Goal: Task Accomplishment & Management: Use online tool/utility

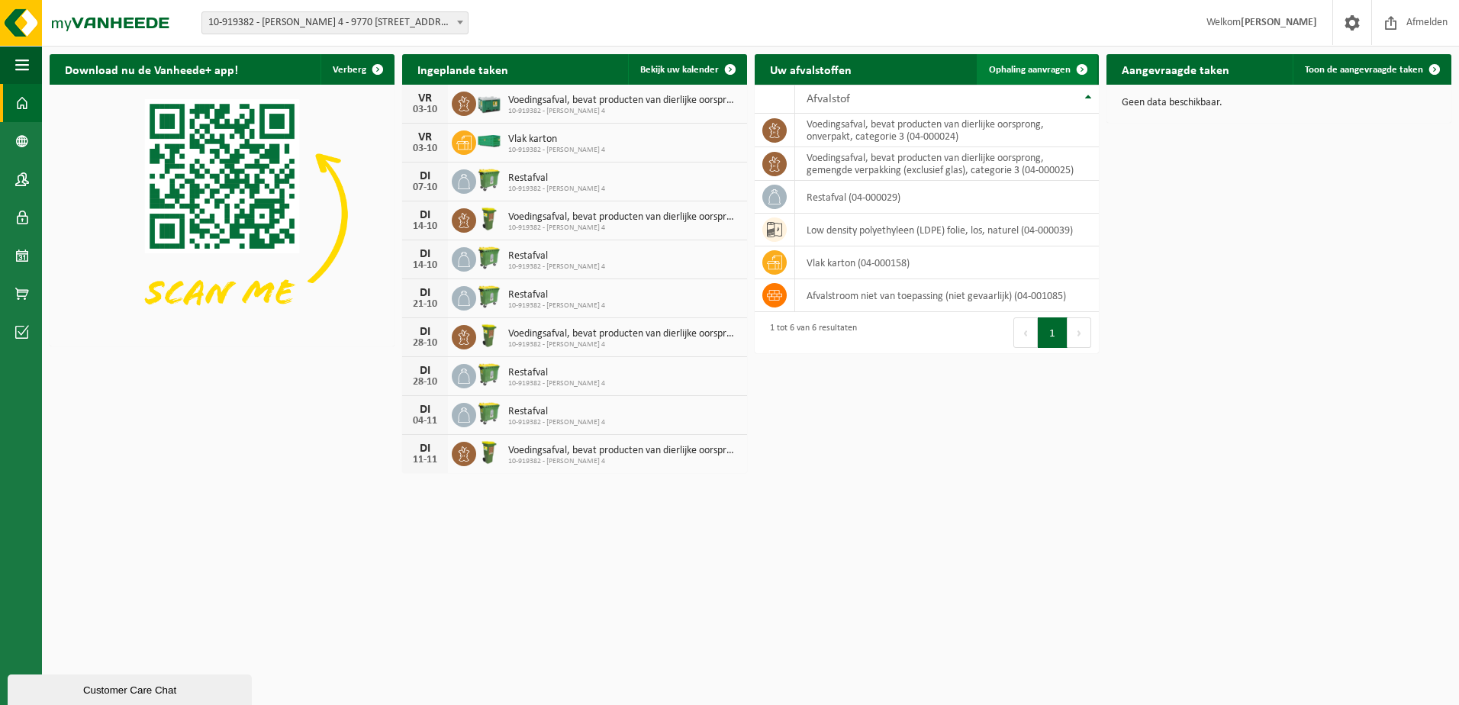
click at [1035, 69] on span "Ophaling aanvragen" at bounding box center [1030, 70] width 82 height 10
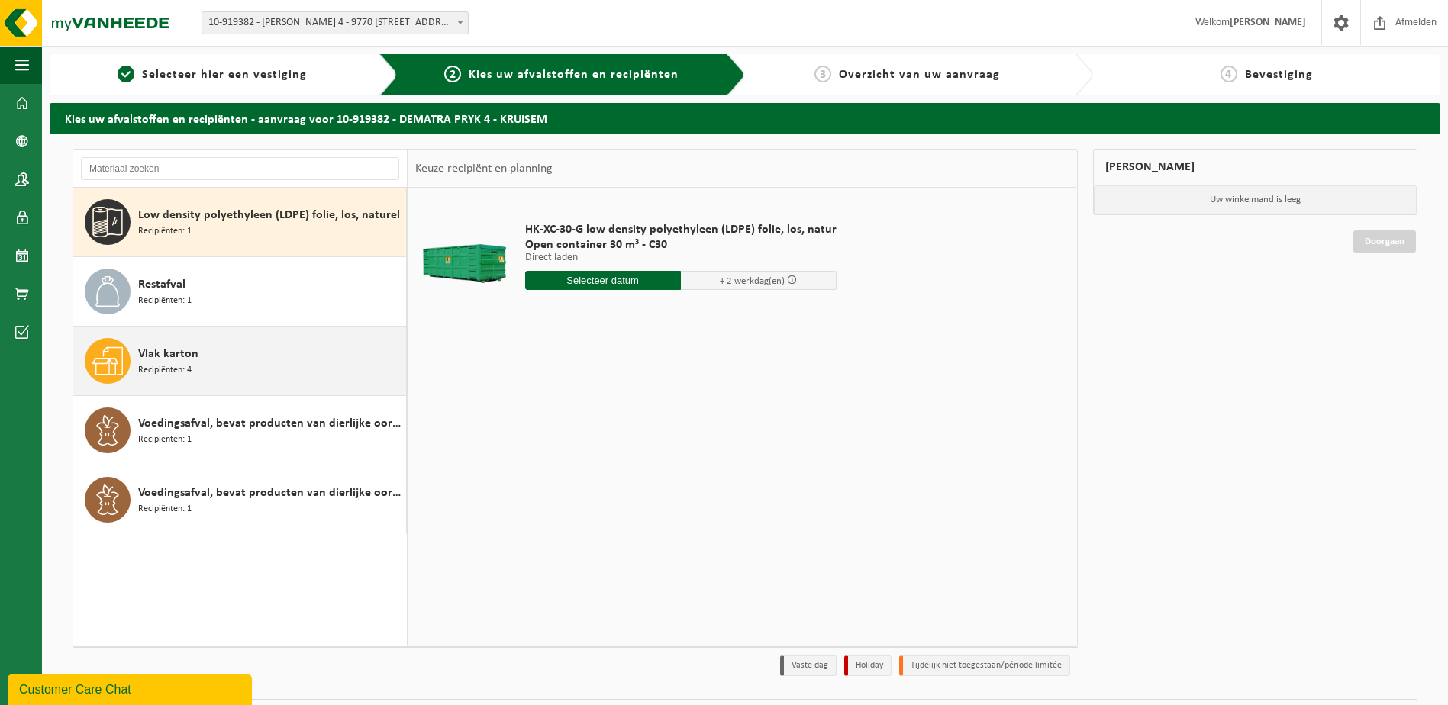
click at [126, 357] on span at bounding box center [108, 361] width 46 height 46
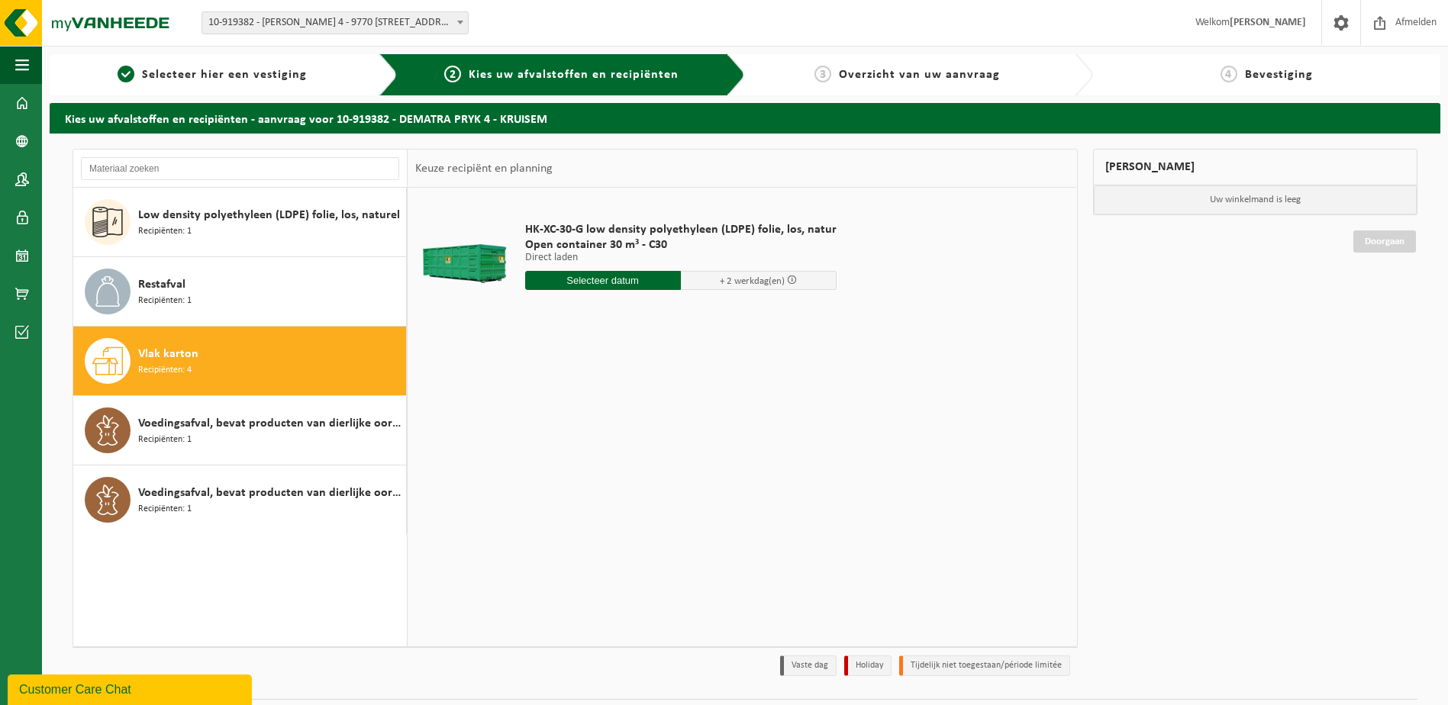
click at [127, 357] on span at bounding box center [108, 361] width 46 height 46
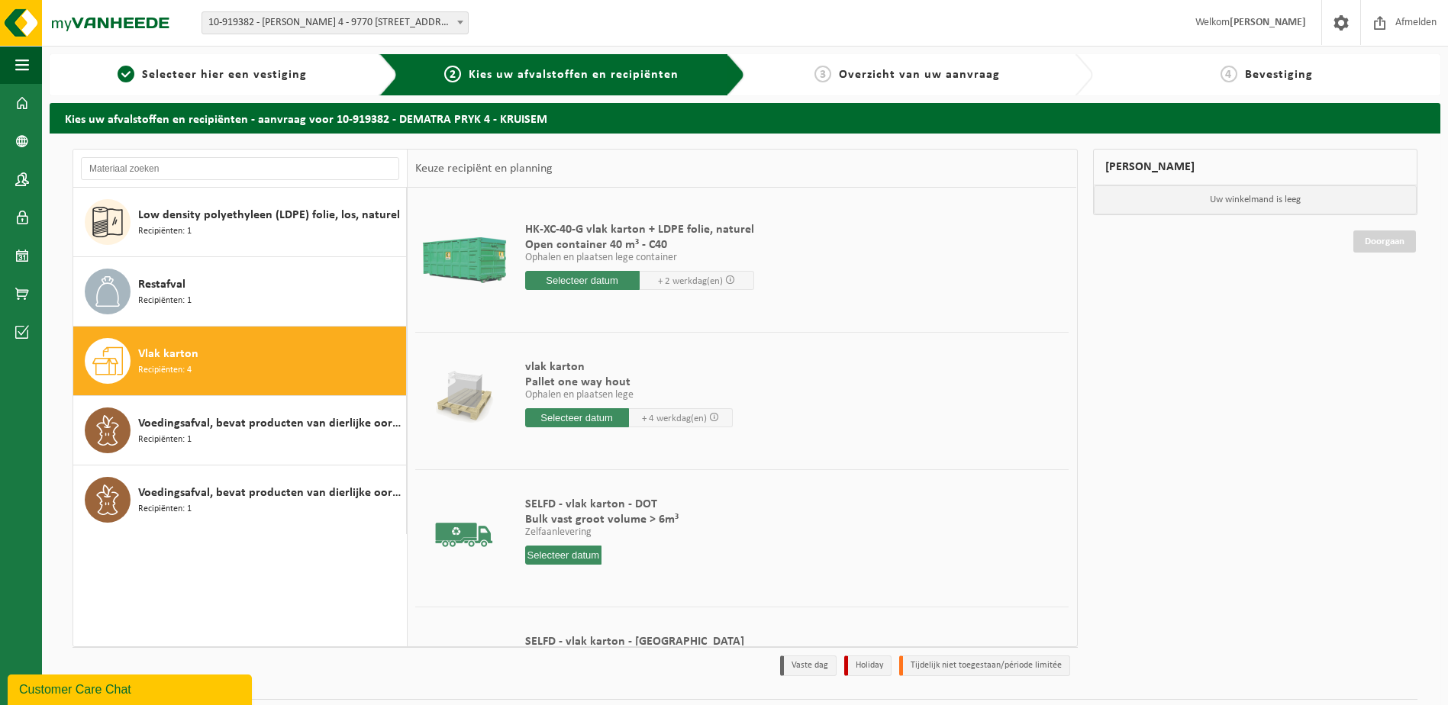
click at [127, 358] on span at bounding box center [108, 361] width 46 height 46
